Goal: Information Seeking & Learning: Learn about a topic

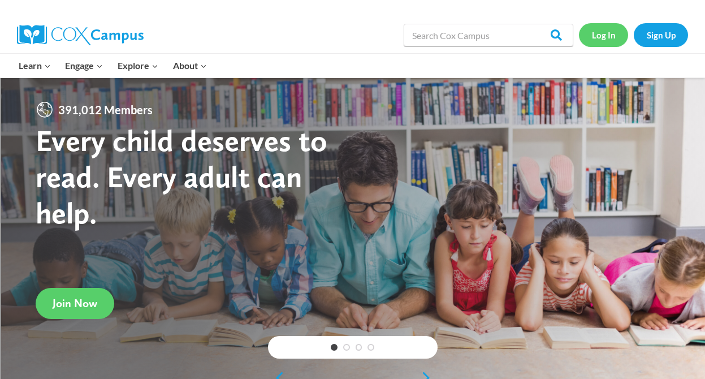
click at [605, 36] on link "Log In" at bounding box center [603, 34] width 49 height 23
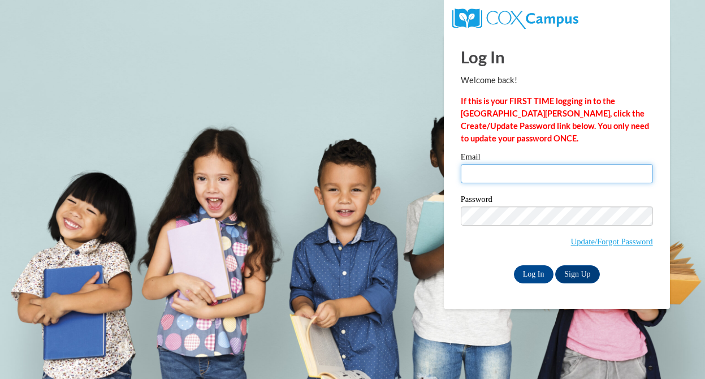
click at [486, 175] on input "Email" at bounding box center [557, 173] width 192 height 19
type input "bwolf@sasd.net"
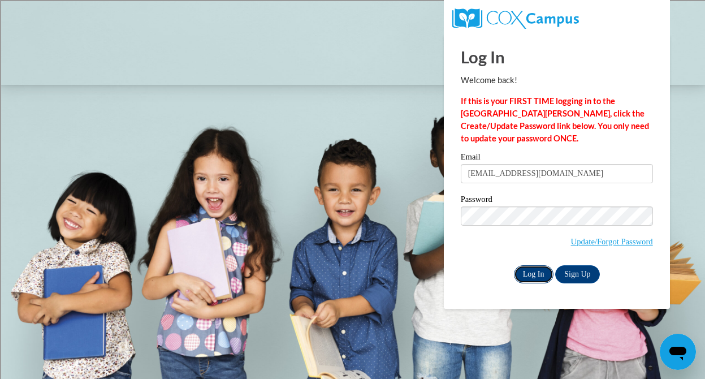
click at [536, 269] on input "Log In" at bounding box center [534, 274] width 40 height 18
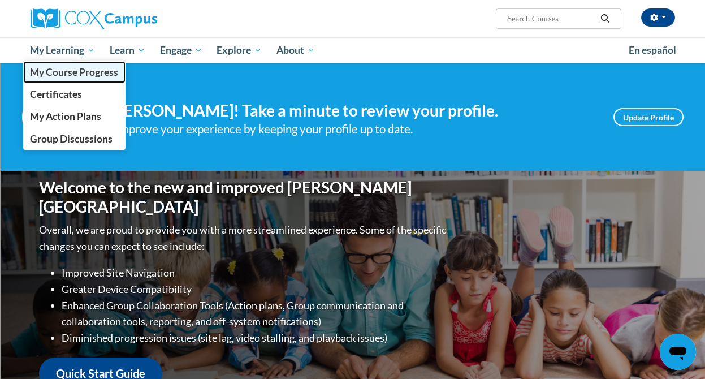
click at [55, 73] on span "My Course Progress" at bounding box center [74, 72] width 88 height 12
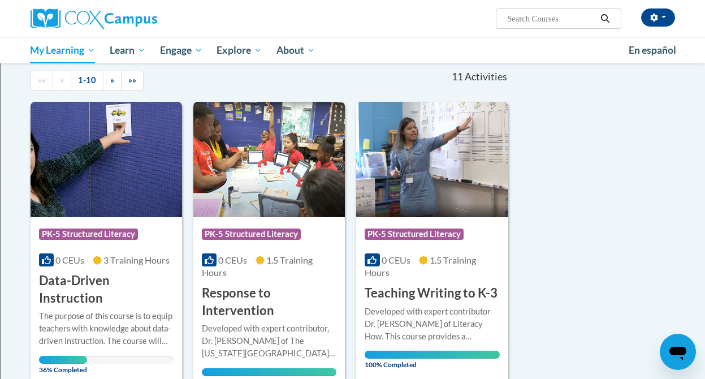
scroll to position [109, 0]
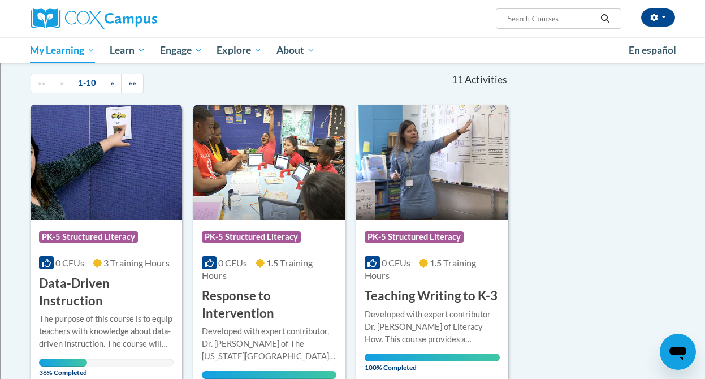
click at [99, 202] on img at bounding box center [107, 162] width 152 height 115
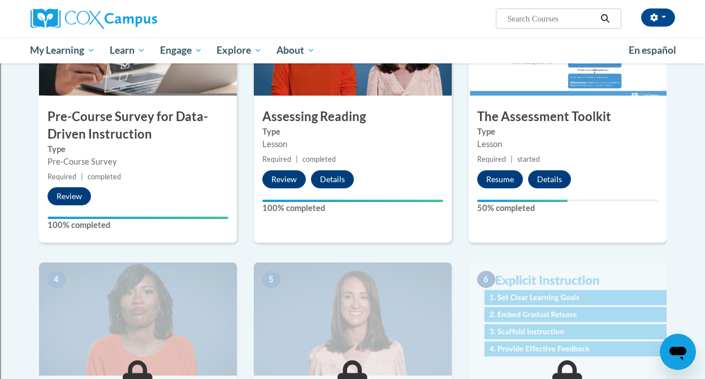
scroll to position [332, 0]
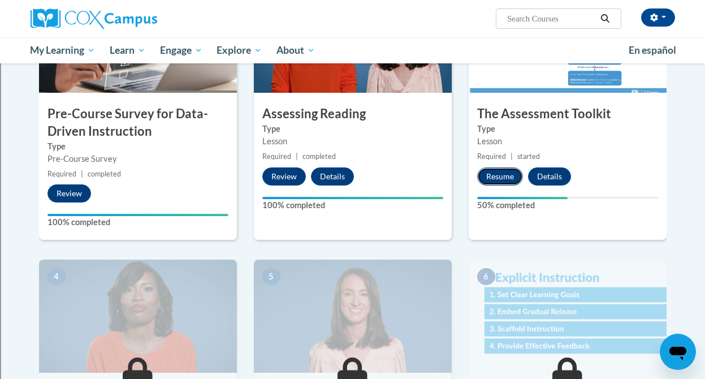
click at [502, 178] on button "Resume" at bounding box center [500, 176] width 46 height 18
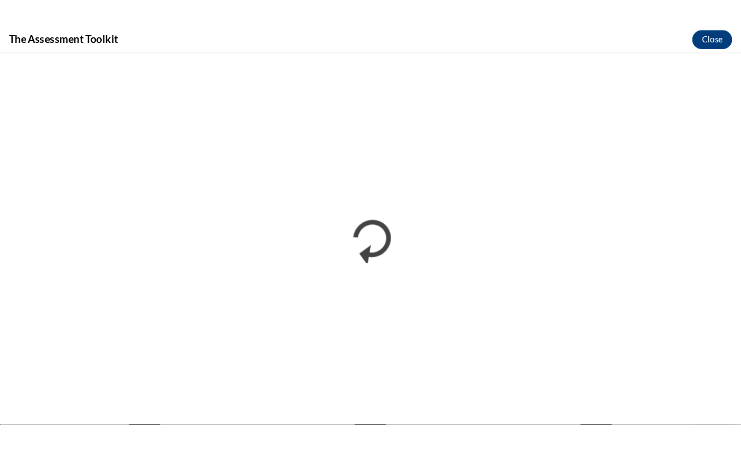
scroll to position [0, 0]
